Goal: Transaction & Acquisition: Purchase product/service

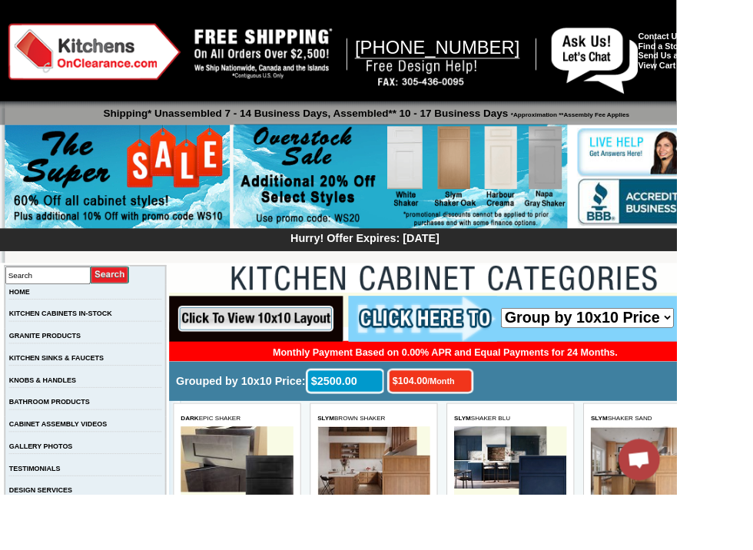
click at [691, 247] on img at bounding box center [718, 225] width 151 height 56
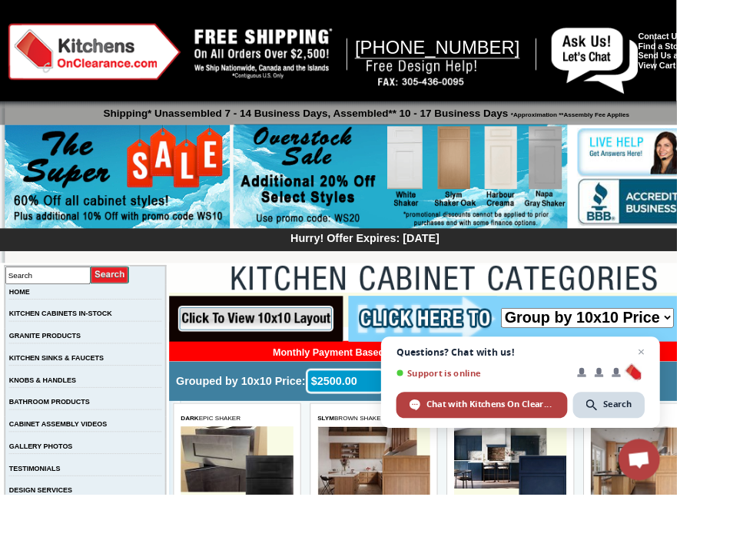
click at [694, 247] on img at bounding box center [718, 225] width 151 height 56
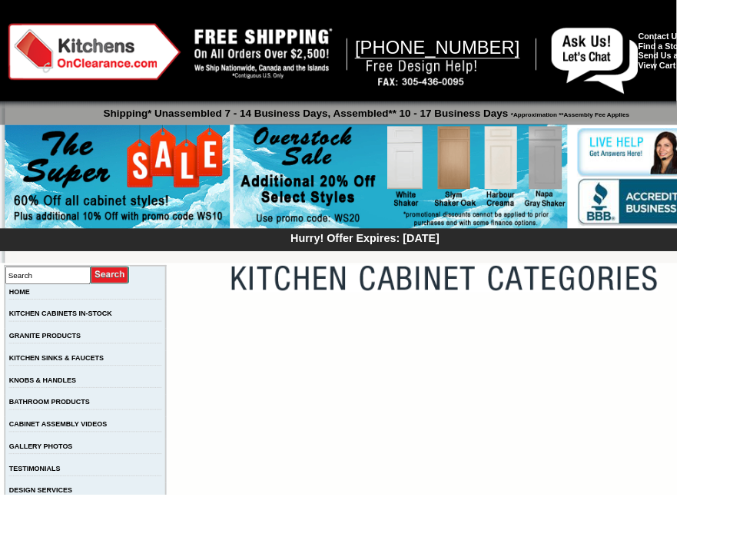
click at [701, 247] on img at bounding box center [718, 225] width 151 height 56
